Goal: Information Seeking & Learning: Find specific fact

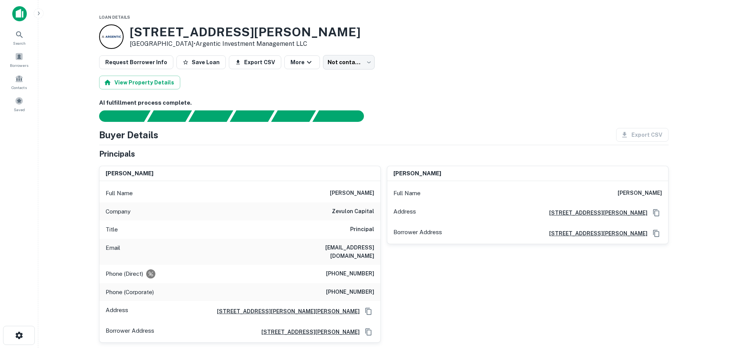
click at [137, 27] on h3 "657 Hambrick Rd" at bounding box center [245, 32] width 231 height 15
click at [194, 44] on p "Stone Mountain, GA 30083 • Argentic Investment Management LLC" at bounding box center [245, 43] width 231 height 9
copy div "657 Hambrick Rd Stone Mountain, GA 30083"
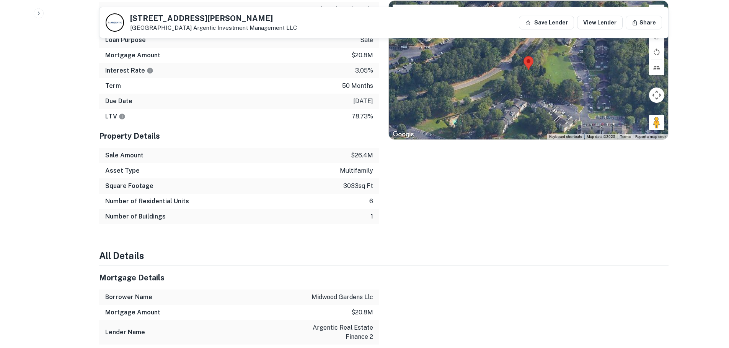
scroll to position [307, 0]
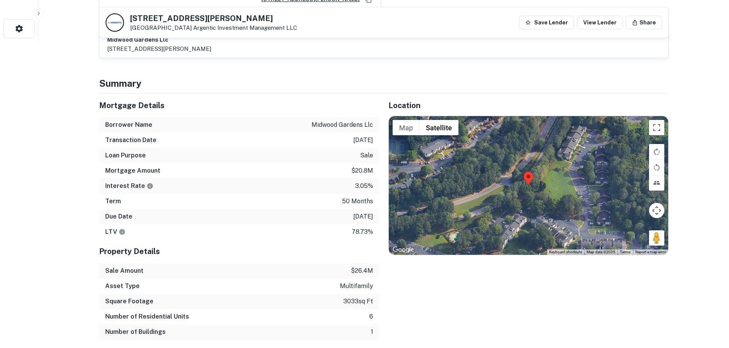
click at [319, 120] on p "midwood gardens llc" at bounding box center [342, 124] width 62 height 9
click at [249, 133] on div "Transaction Date 11/8/2021" at bounding box center [239, 140] width 280 height 15
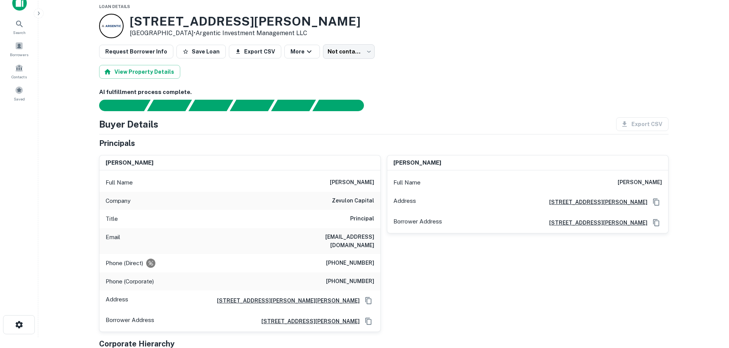
scroll to position [0, 0]
